Goal: Task Accomplishment & Management: Use online tool/utility

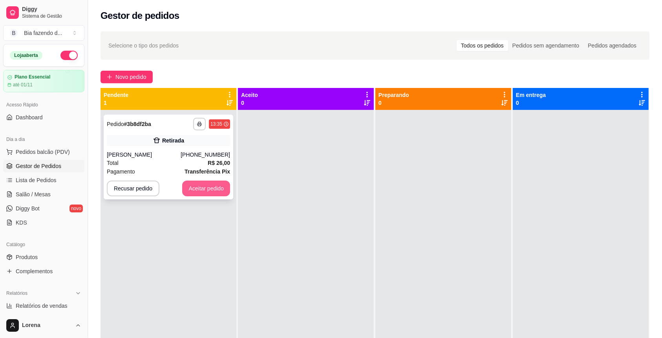
click at [204, 189] on button "Aceitar pedido" at bounding box center [206, 188] width 48 height 16
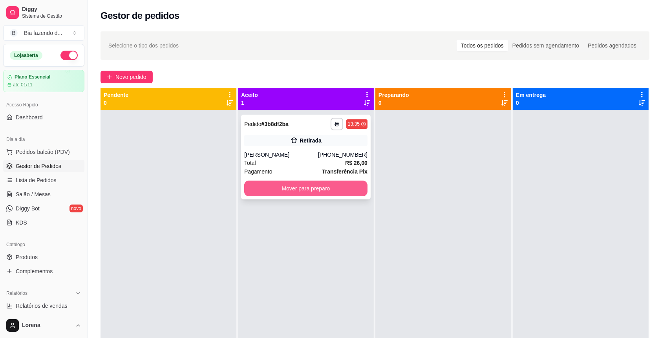
click at [279, 191] on button "Mover para preparo" at bounding box center [305, 188] width 123 height 16
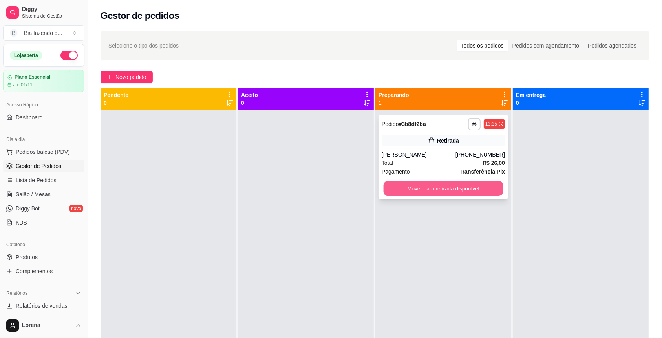
click at [415, 195] on button "Mover para retirada disponível" at bounding box center [443, 188] width 120 height 15
click at [476, 184] on button "Mover para retirada disponível" at bounding box center [442, 188] width 123 height 16
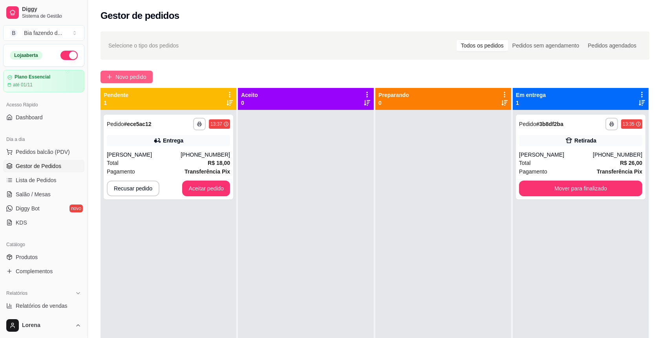
click at [116, 73] on span "Novo pedido" at bounding box center [130, 77] width 31 height 9
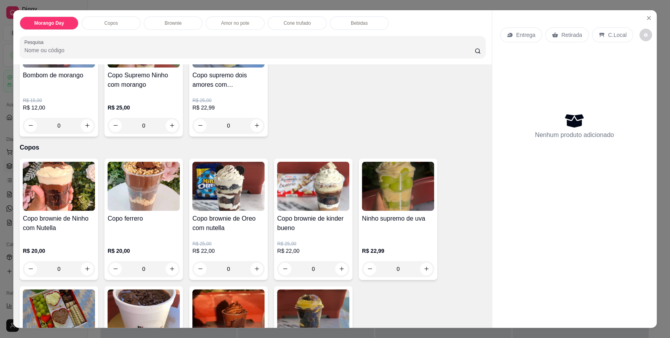
scroll to position [157, 0]
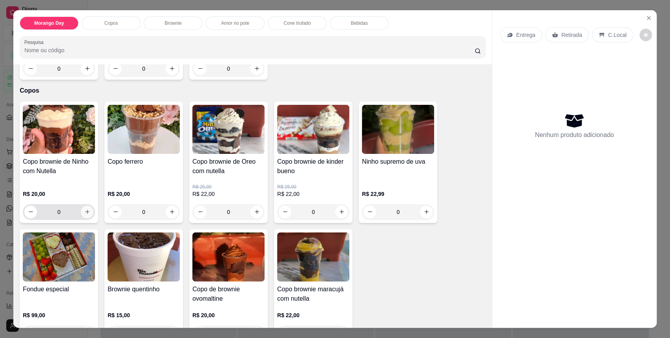
click at [82, 206] on button "increase-product-quantity" at bounding box center [87, 212] width 13 height 13
type input "1"
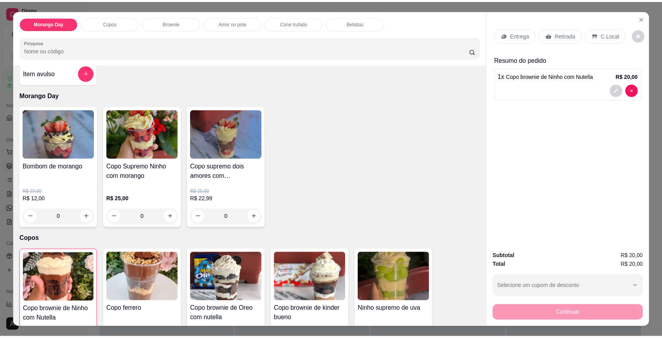
scroll to position [0, 0]
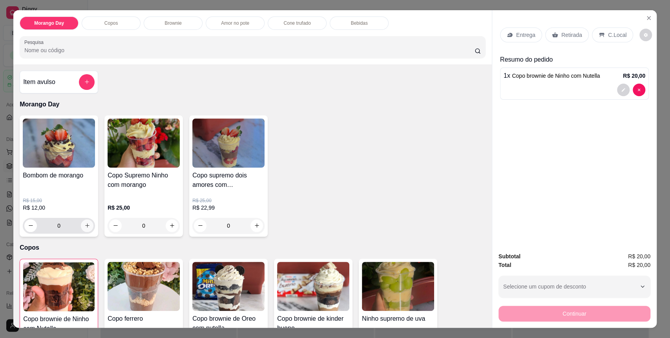
click at [84, 230] on button "increase-product-quantity" at bounding box center [87, 225] width 13 height 13
type input "1"
click at [610, 25] on div "Entrega Retirada C.Local" at bounding box center [574, 34] width 149 height 27
click at [612, 32] on p "C.Local" at bounding box center [617, 35] width 18 height 8
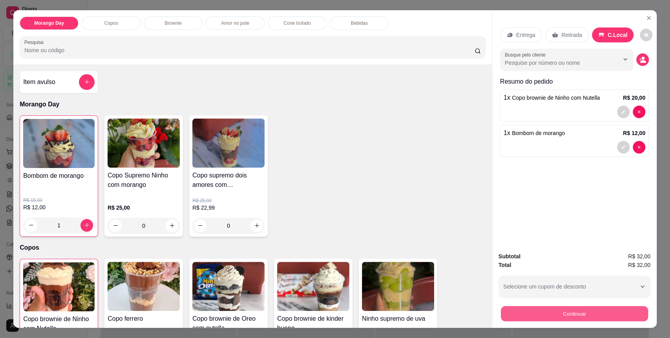
click at [545, 319] on button "Continuar" at bounding box center [574, 313] width 147 height 15
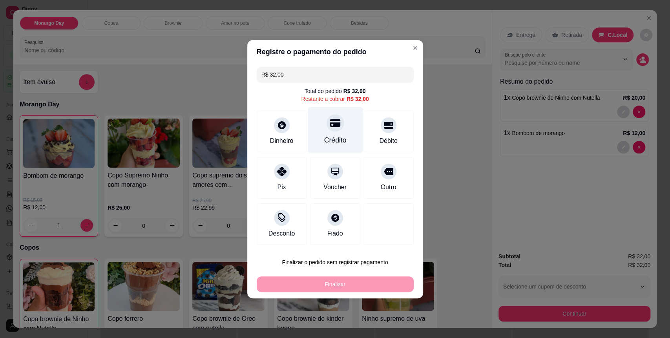
click at [312, 145] on div "Crédito" at bounding box center [334, 130] width 55 height 46
type input "R$ 0,00"
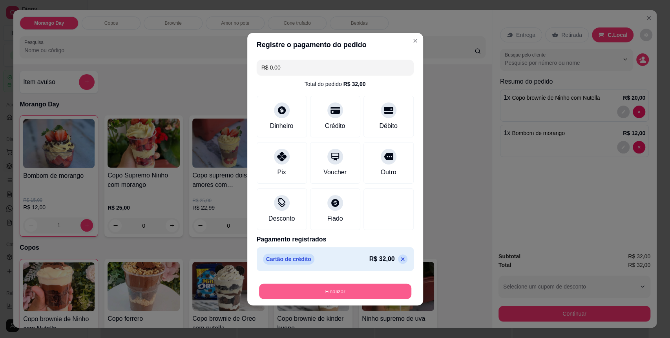
click at [332, 295] on button "Finalizar" at bounding box center [335, 290] width 152 height 15
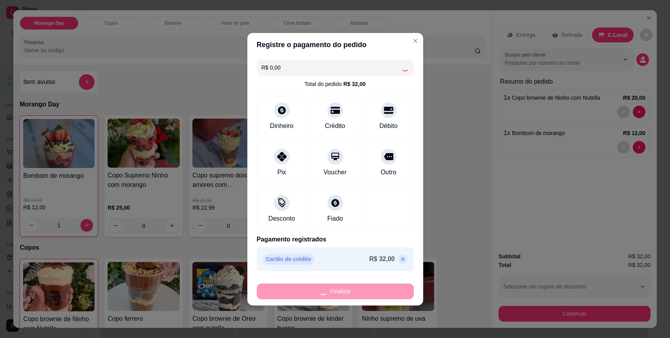
type input "0"
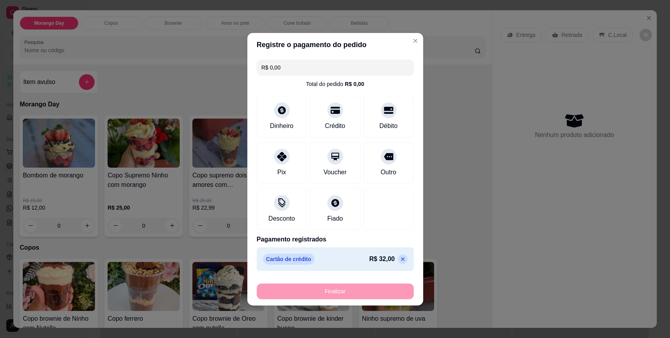
type input "-R$ 32,00"
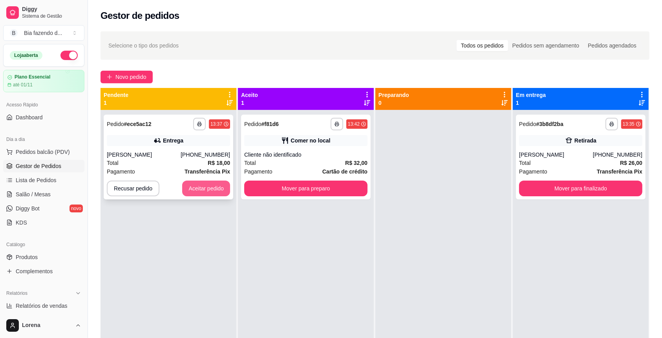
click at [217, 190] on button "Aceitar pedido" at bounding box center [206, 188] width 48 height 16
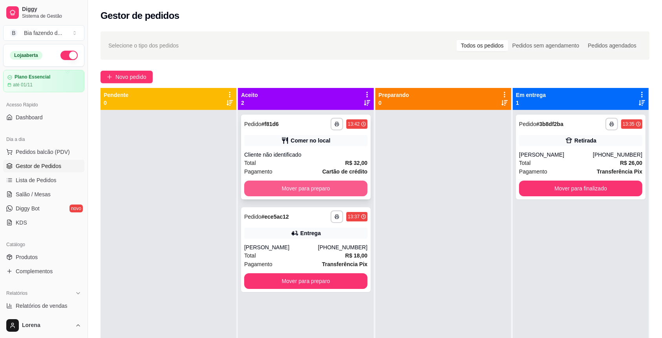
click at [263, 187] on button "Mover para preparo" at bounding box center [305, 188] width 123 height 16
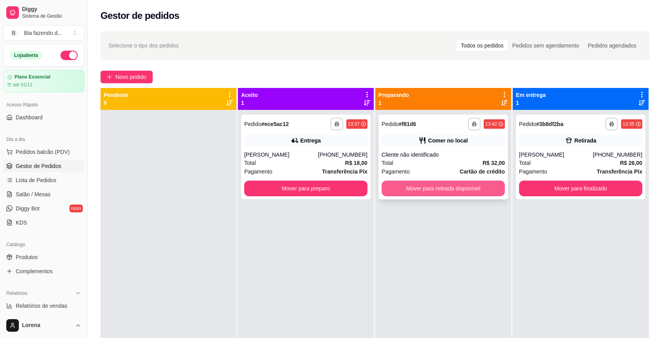
click at [465, 189] on button "Mover para retirada disponível" at bounding box center [442, 188] width 123 height 16
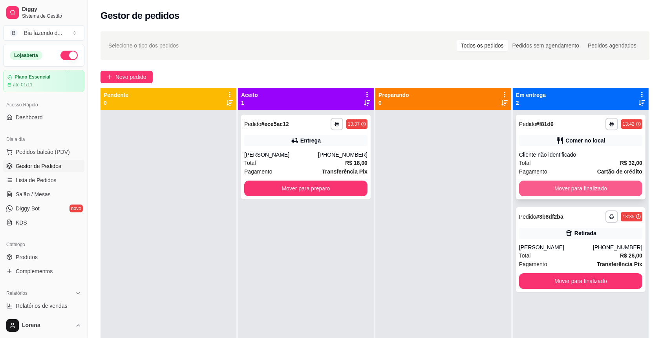
click at [544, 181] on button "Mover para finalizado" at bounding box center [580, 188] width 123 height 16
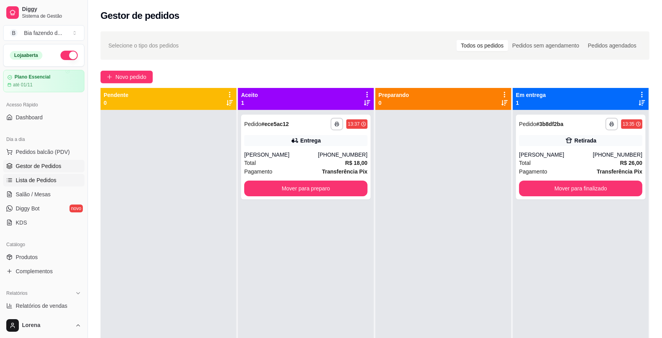
click at [26, 183] on span "Lista de Pedidos" at bounding box center [36, 180] width 41 height 8
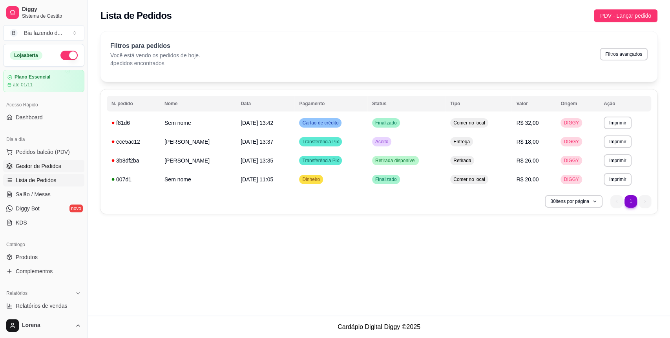
click at [30, 164] on span "Gestor de Pedidos" at bounding box center [39, 166] width 46 height 8
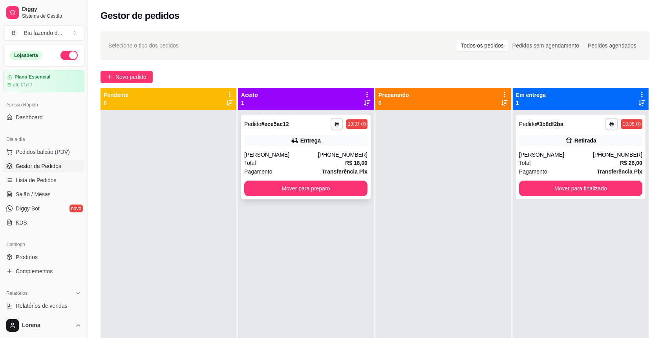
click at [312, 151] on div "[PERSON_NAME]" at bounding box center [281, 155] width 74 height 8
click at [286, 189] on button "Mover para preparo" at bounding box center [305, 188] width 123 height 16
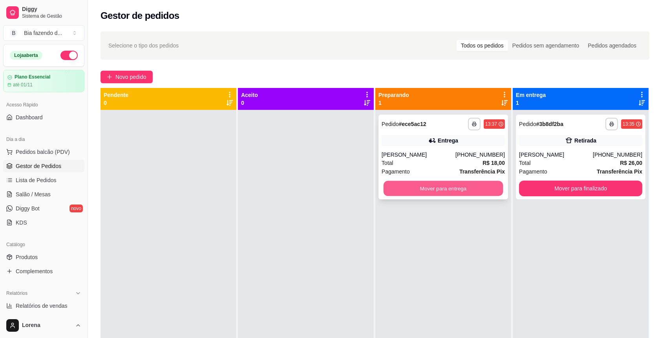
click at [419, 184] on button "Mover para entrega" at bounding box center [443, 188] width 120 height 15
